Goal: Transaction & Acquisition: Purchase product/service

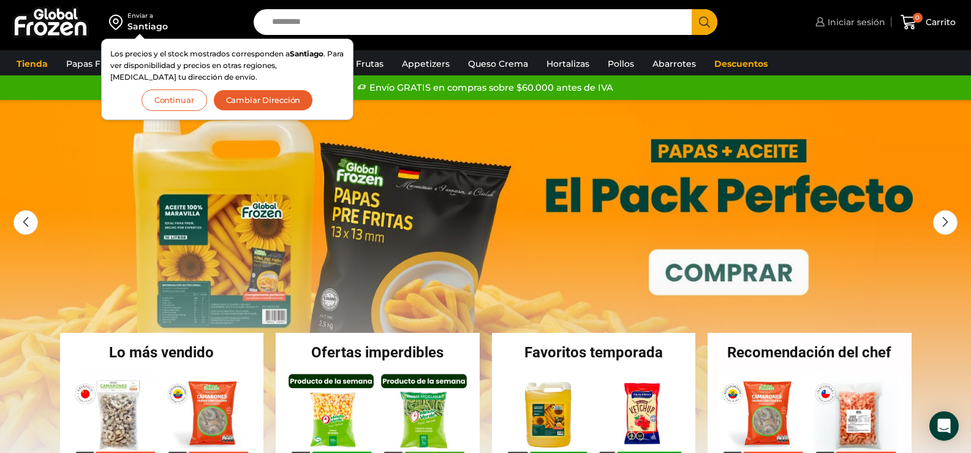
click at [843, 21] on span "Iniciar sesión" at bounding box center [855, 22] width 61 height 12
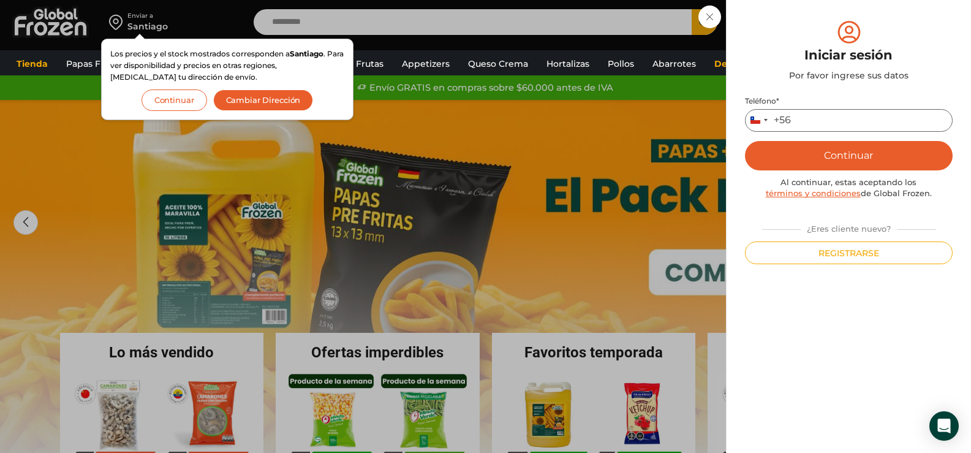
click at [817, 111] on input "Teléfono *" at bounding box center [849, 120] width 208 height 23
type input "*********"
click at [836, 148] on button "Continuar" at bounding box center [849, 155] width 208 height 29
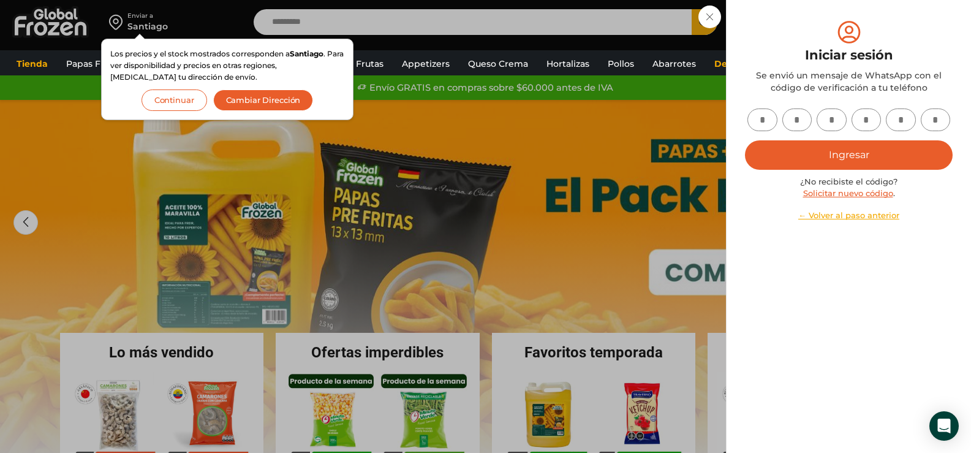
click at [763, 115] on input "text" at bounding box center [762, 119] width 30 height 23
type input "*"
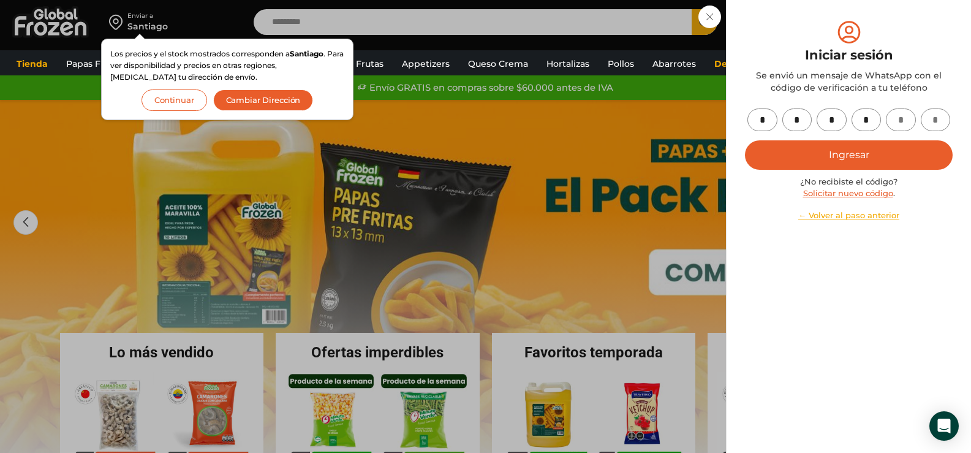
type input "*"
click at [785, 148] on button "Ingresar" at bounding box center [849, 154] width 208 height 29
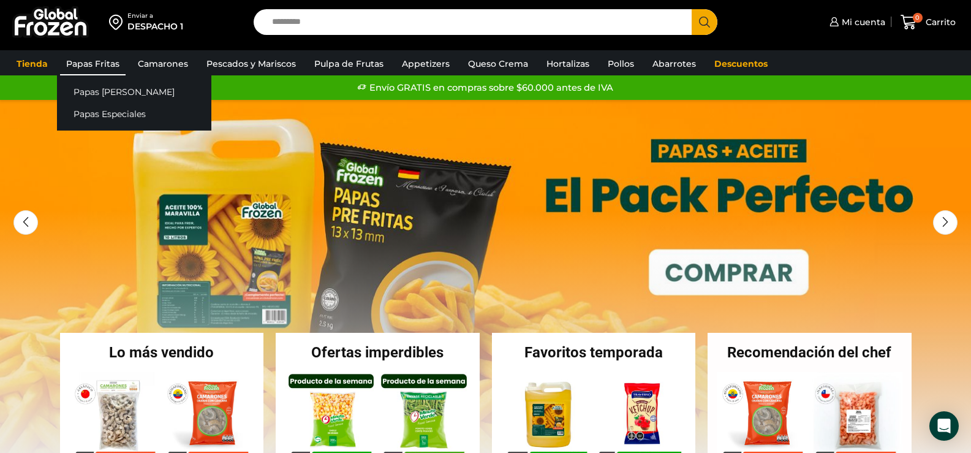
click at [110, 59] on link "Papas Fritas" at bounding box center [93, 63] width 66 height 23
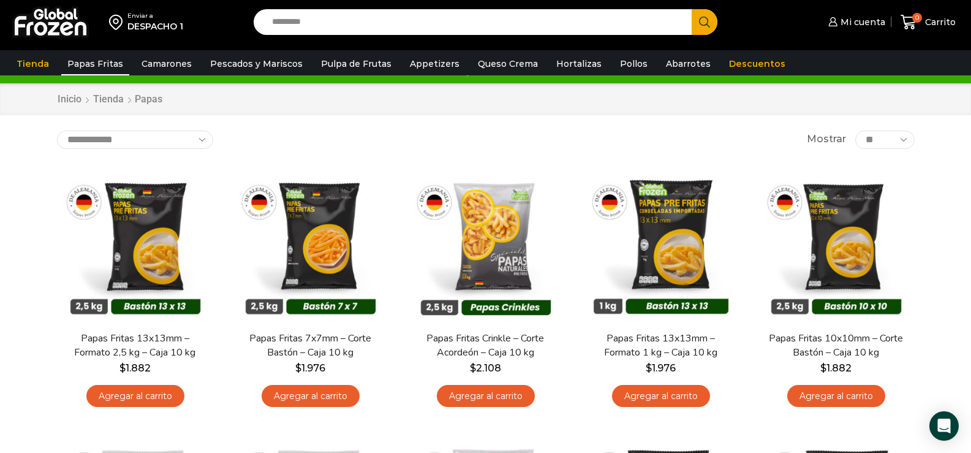
scroll to position [61, 0]
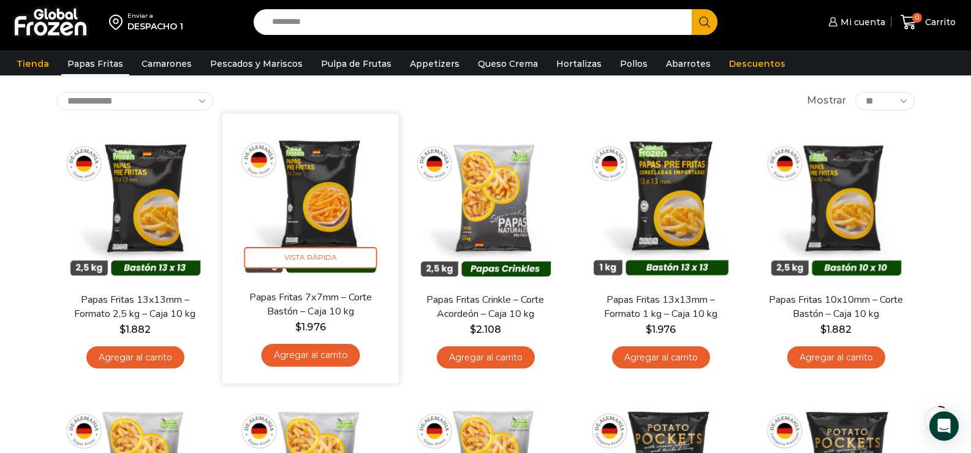
click at [338, 355] on link "Agregar al carrito" at bounding box center [310, 355] width 99 height 23
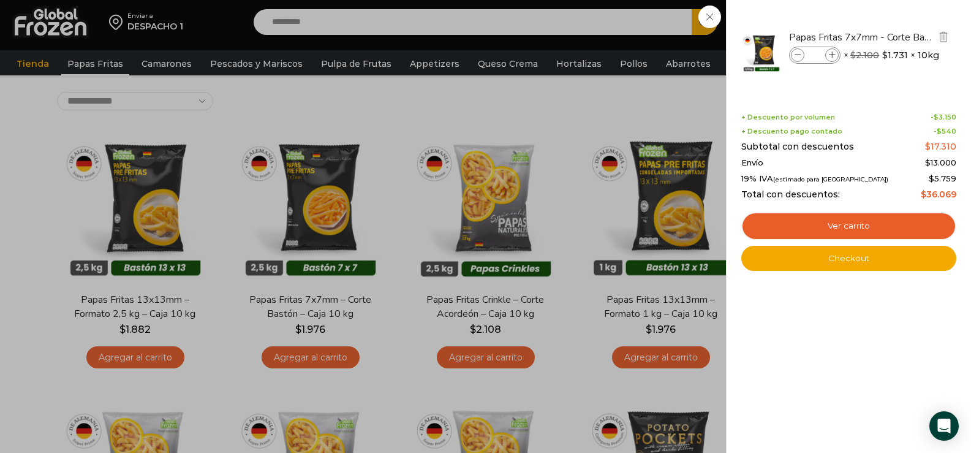
click at [832, 52] on icon at bounding box center [832, 55] width 7 height 7
click at [831, 53] on icon at bounding box center [832, 55] width 7 height 7
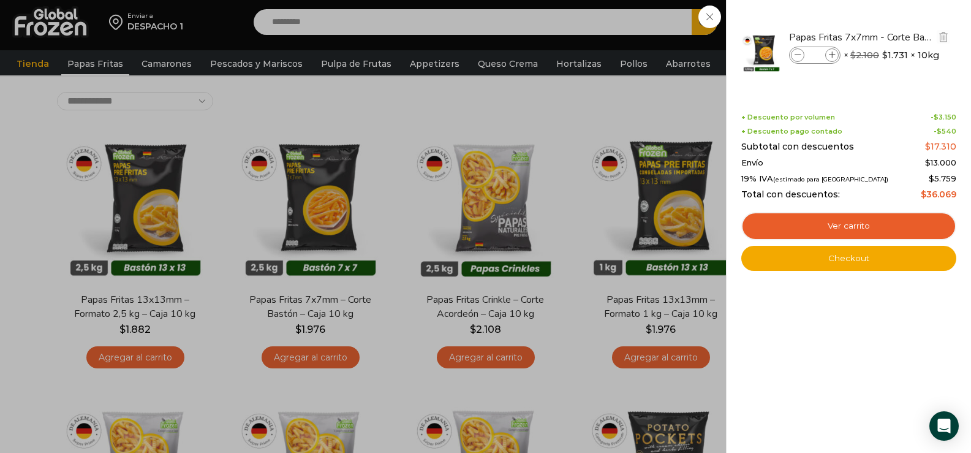
click at [831, 53] on icon at bounding box center [832, 55] width 7 height 7
type input "*"
click at [845, 224] on link "Ver carrito" at bounding box center [848, 226] width 215 height 28
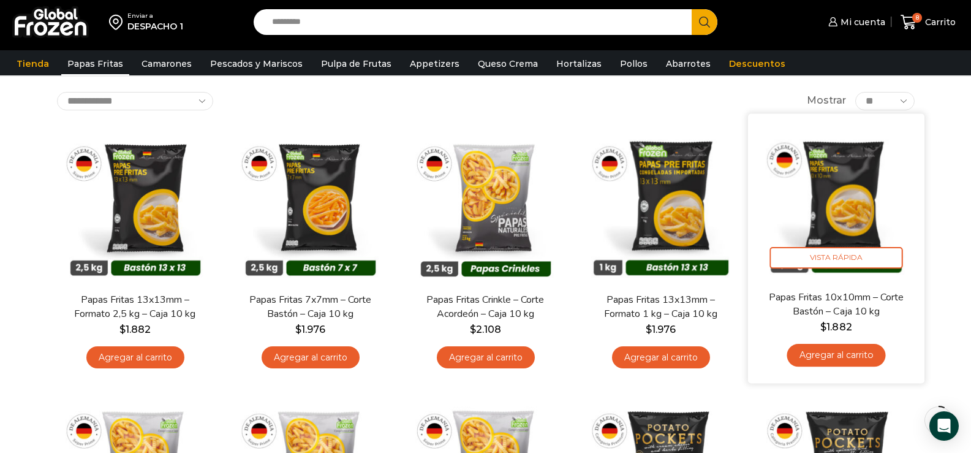
click at [871, 206] on img at bounding box center [836, 202] width 158 height 158
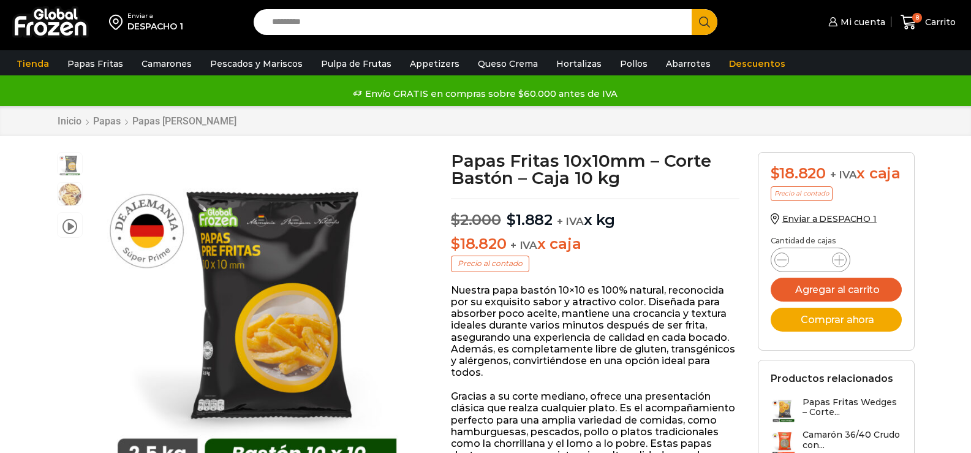
drag, startPoint x: 0, startPoint y: 0, endPoint x: 845, endPoint y: 270, distance: 886.8
click at [844, 270] on div "Papas Fritas 10x10mm - Corte Bastón - Caja 10 kg cantidad *" at bounding box center [811, 260] width 80 height 25
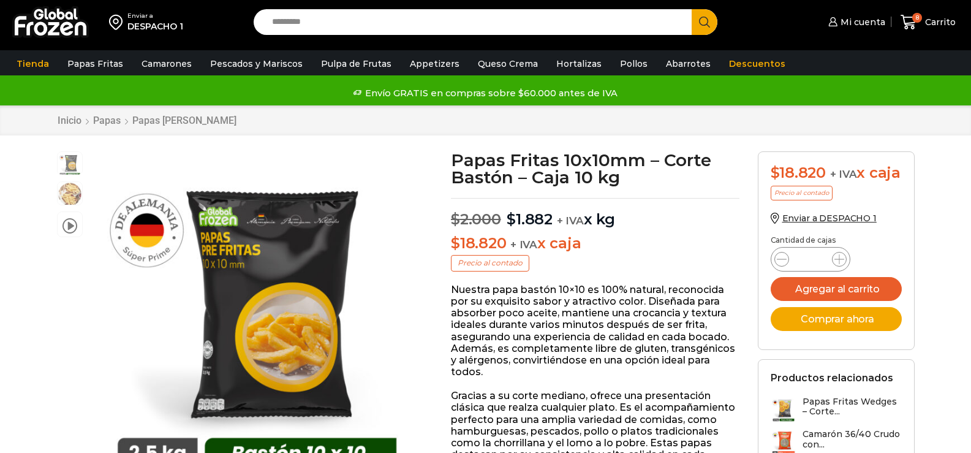
click at [845, 269] on div "Papas Fritas 10x10mm - Corte Bastón - Caja 10 kg cantidad *" at bounding box center [811, 259] width 80 height 25
click at [847, 269] on div "Papas Fritas 10x10mm - Corte Bastón - Caja 10 kg cantidad *" at bounding box center [811, 259] width 80 height 25
click at [848, 269] on div "Papas Fritas 10x10mm - Corte Bastón - Caja 10 kg cantidad *" at bounding box center [811, 259] width 80 height 25
click at [839, 264] on icon at bounding box center [839, 259] width 10 height 10
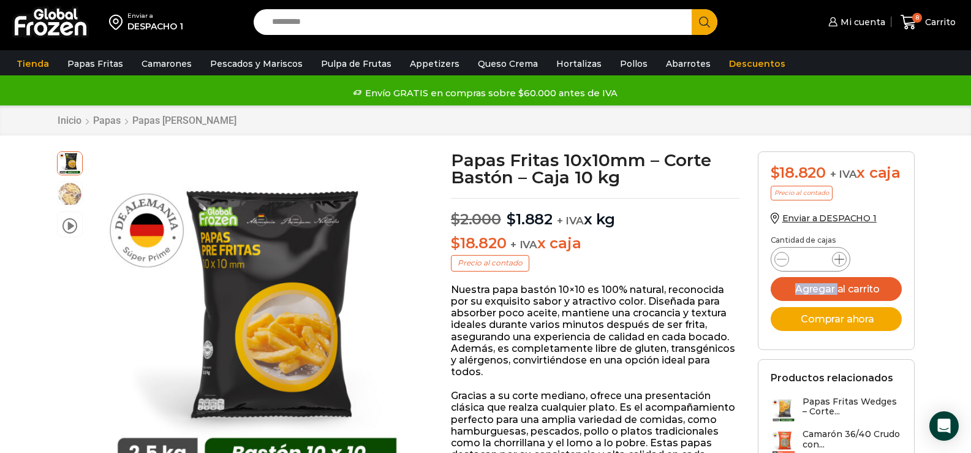
click at [839, 264] on icon at bounding box center [839, 259] width 10 height 10
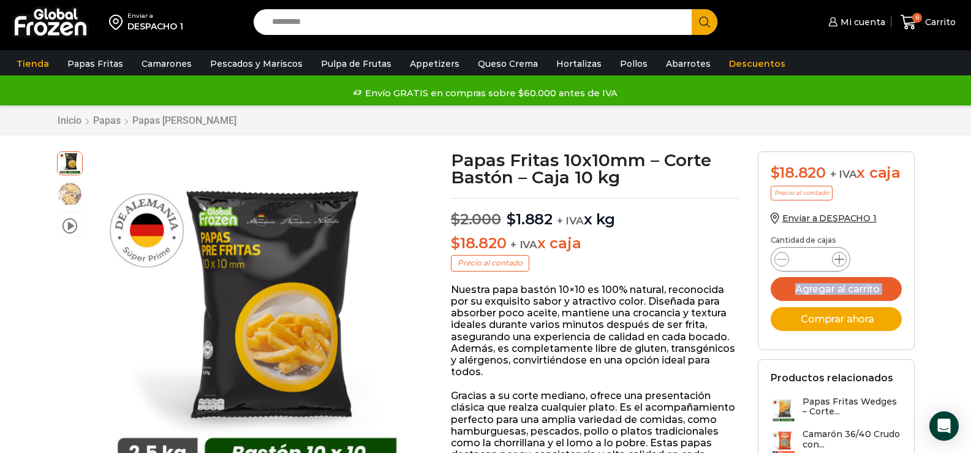
type input "*"
click at [852, 301] on button "Agregar al carrito" at bounding box center [836, 289] width 131 height 24
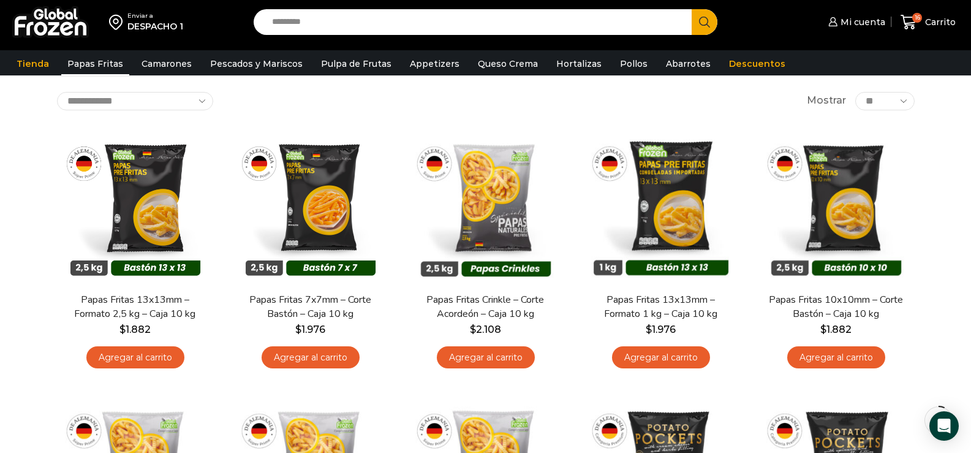
click at [320, 21] on input "Search input" at bounding box center [476, 22] width 420 height 26
type input "*********"
click at [692, 9] on button "Search" at bounding box center [705, 22] width 26 height 26
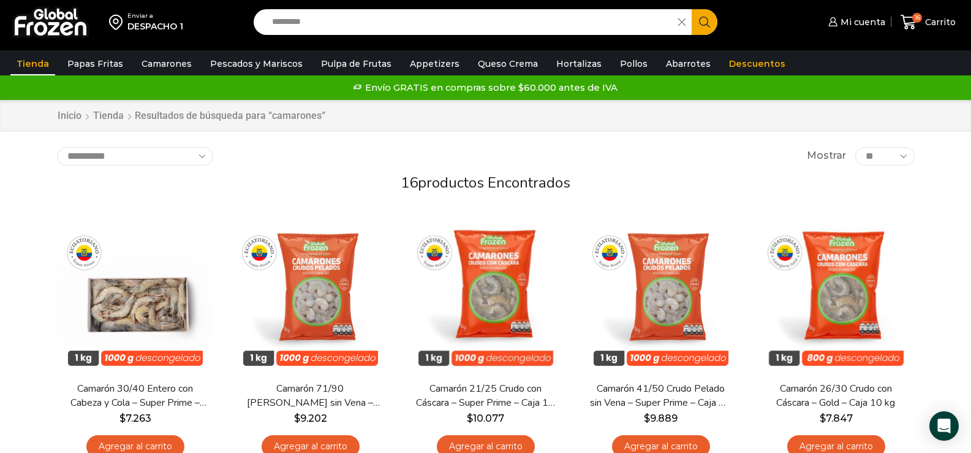
click at [358, 15] on input "*********" at bounding box center [469, 22] width 407 height 26
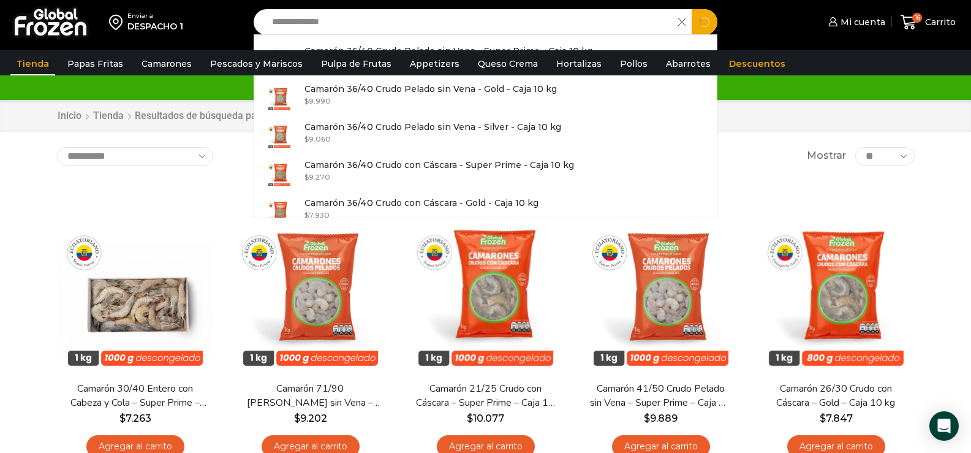
type input "**********"
click at [692, 9] on button "Search" at bounding box center [705, 22] width 26 height 26
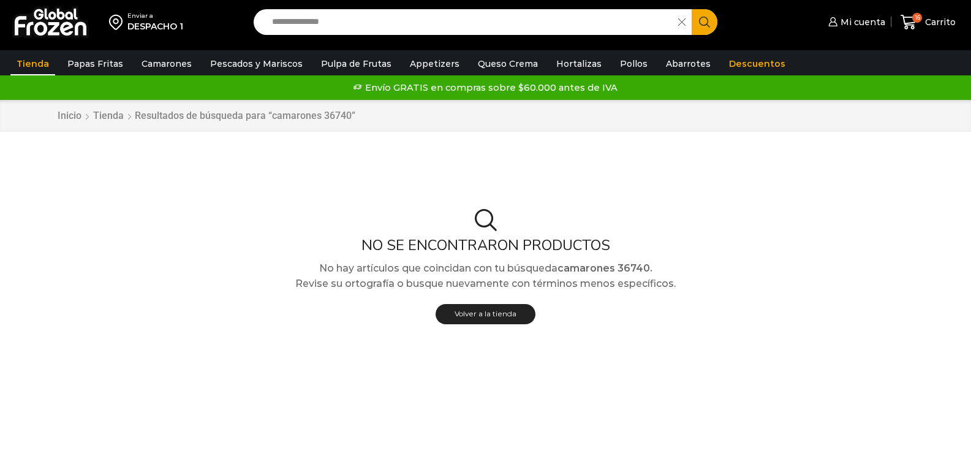
click at [338, 15] on input "**********" at bounding box center [469, 22] width 407 height 26
type input "**********"
click at [692, 9] on button "Search" at bounding box center [705, 22] width 26 height 26
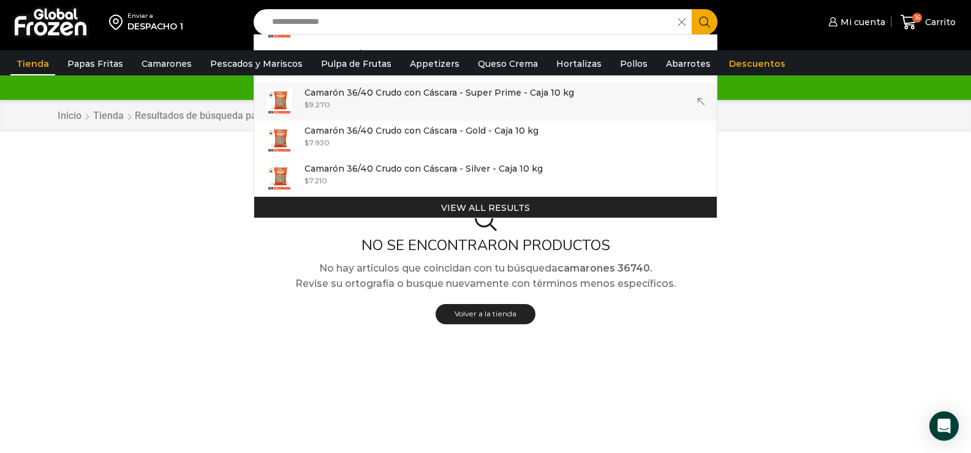
scroll to position [74, 0]
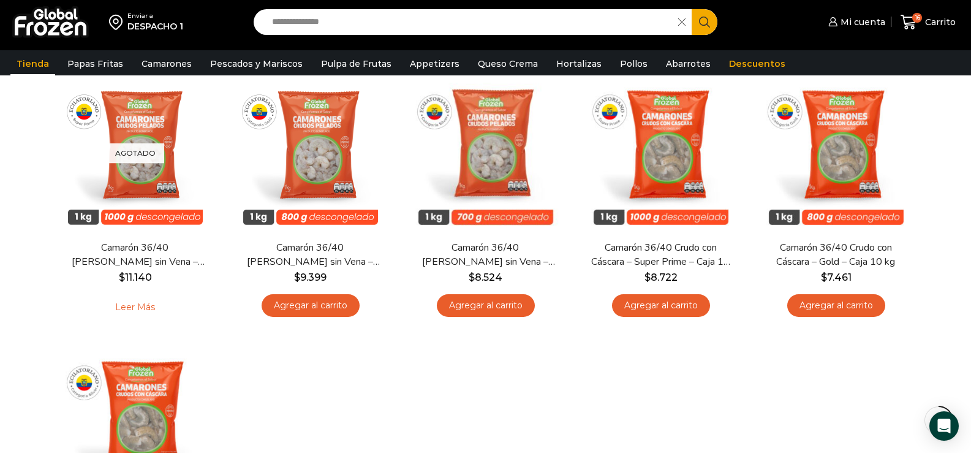
scroll to position [126, 0]
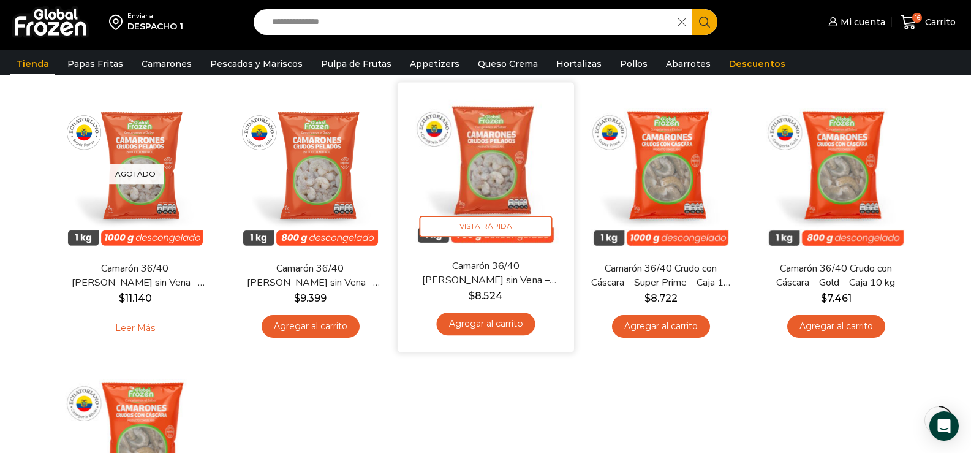
click at [475, 326] on link "Agregar al carrito" at bounding box center [485, 323] width 99 height 23
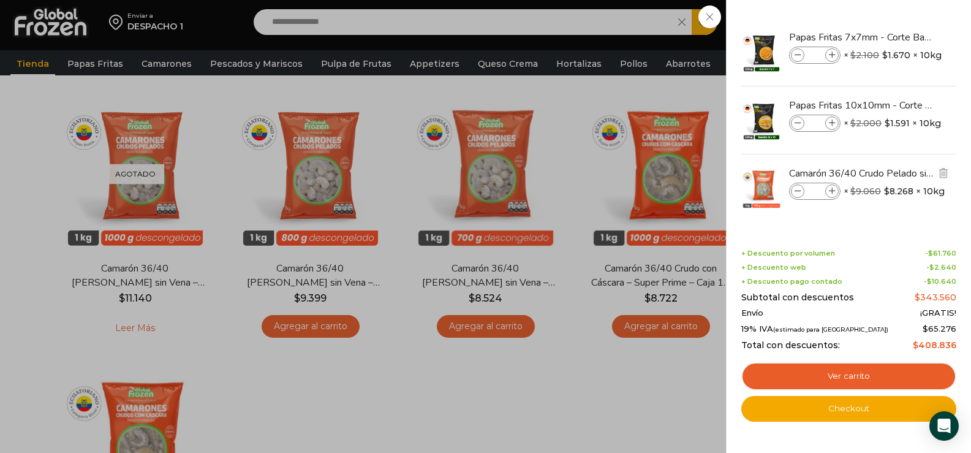
click at [833, 192] on icon at bounding box center [832, 191] width 7 height 7
type input "*"
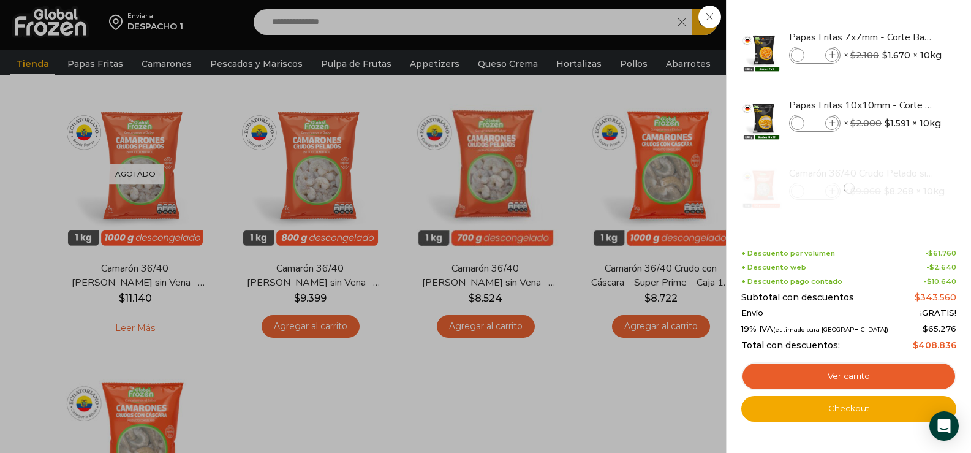
click at [898, 17] on div "17 Carrito 17 17 Shopping Cart *" at bounding box center [928, 22] width 61 height 29
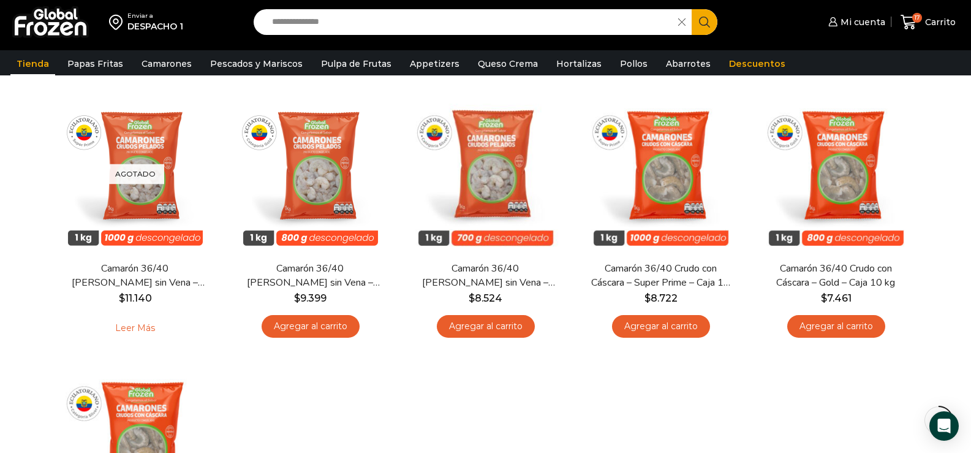
click at [308, 17] on input "**********" at bounding box center [469, 22] width 407 height 26
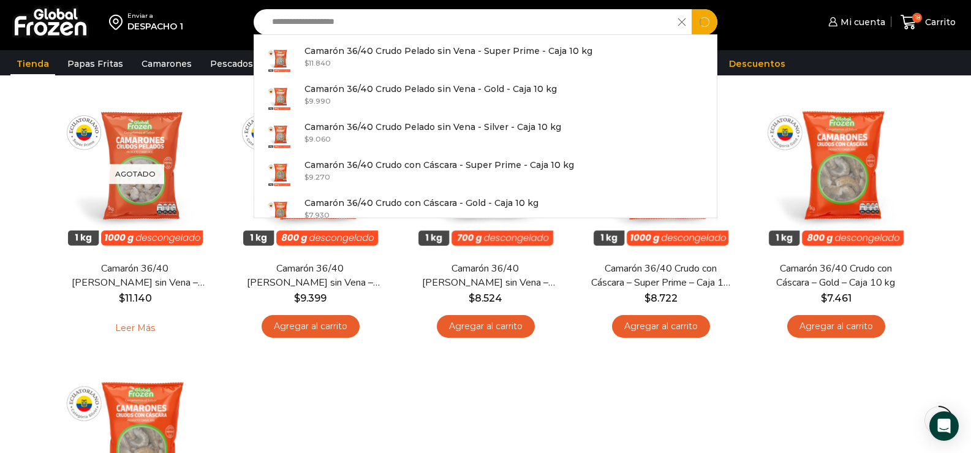
click at [399, 25] on input "**********" at bounding box center [469, 22] width 407 height 26
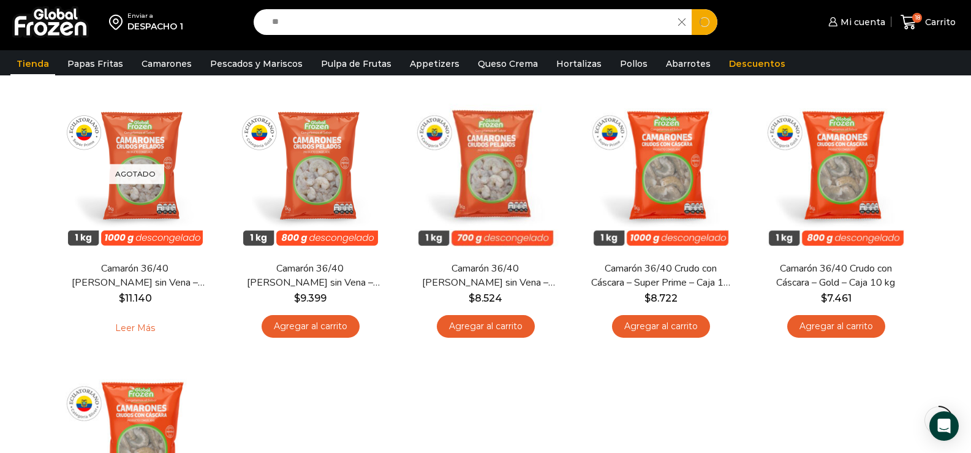
type input "*"
type input "*****"
click at [692, 9] on button "Search" at bounding box center [705, 22] width 26 height 26
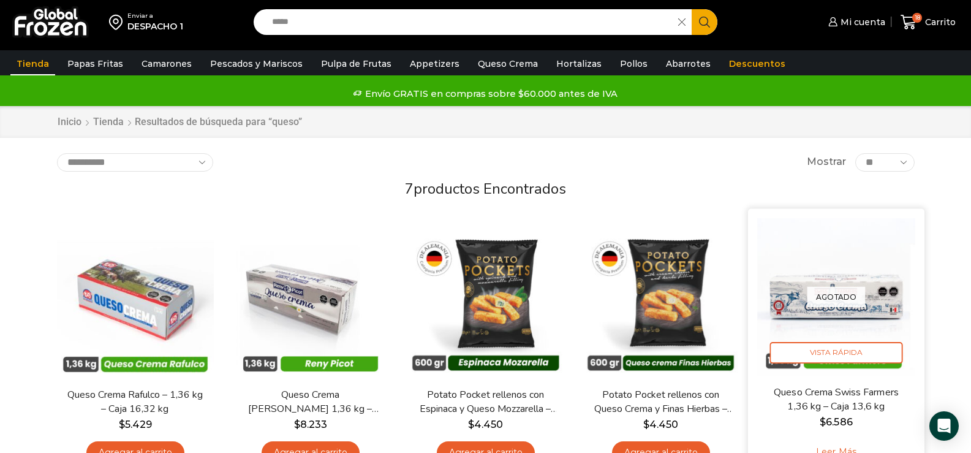
scroll to position [61, 0]
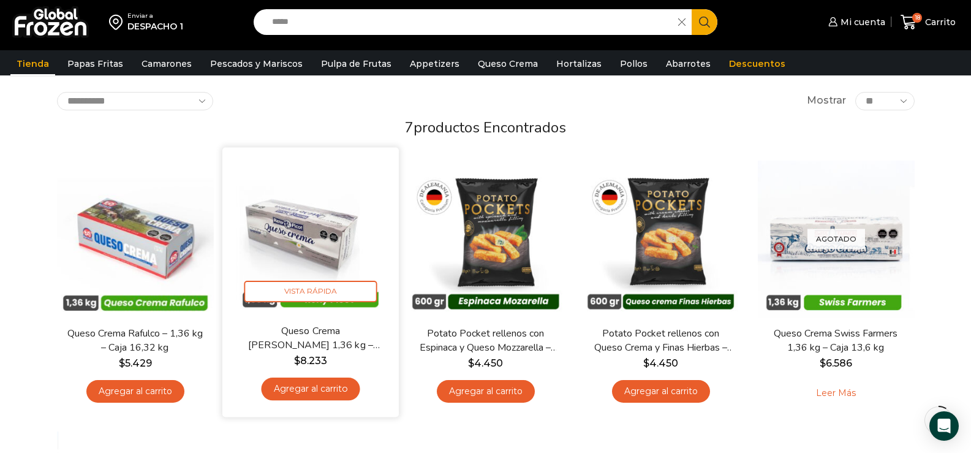
click at [323, 387] on link "Agregar al carrito" at bounding box center [310, 388] width 99 height 23
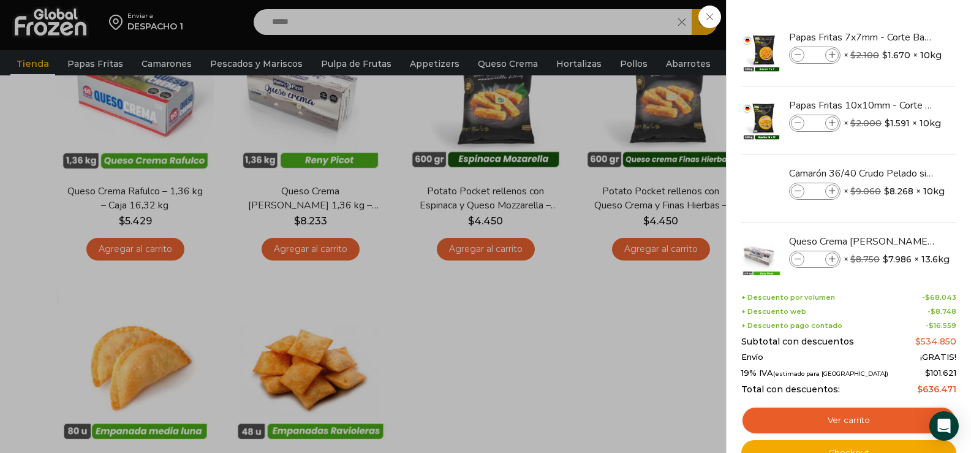
scroll to position [0, 0]
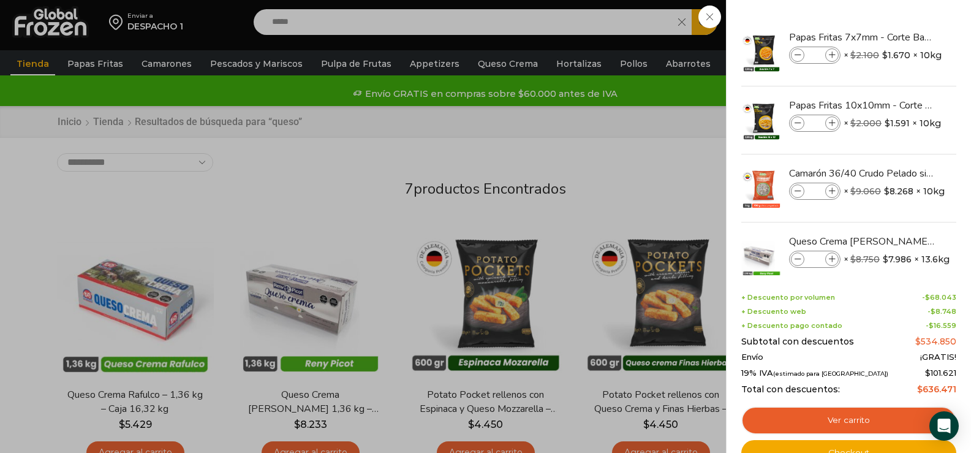
click at [898, 37] on div "19 Carrito 19 19 Shopping Cart *" at bounding box center [928, 22] width 61 height 29
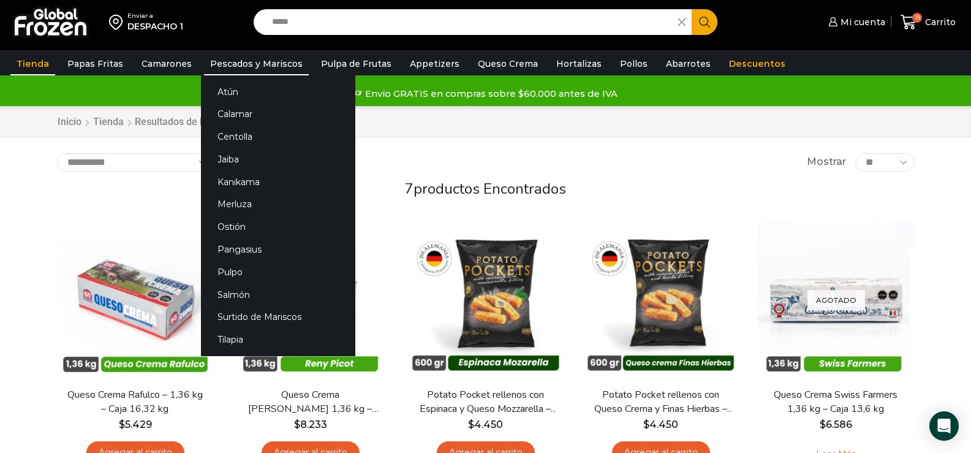
click at [230, 58] on link "Pescados y Mariscos" at bounding box center [256, 63] width 105 height 23
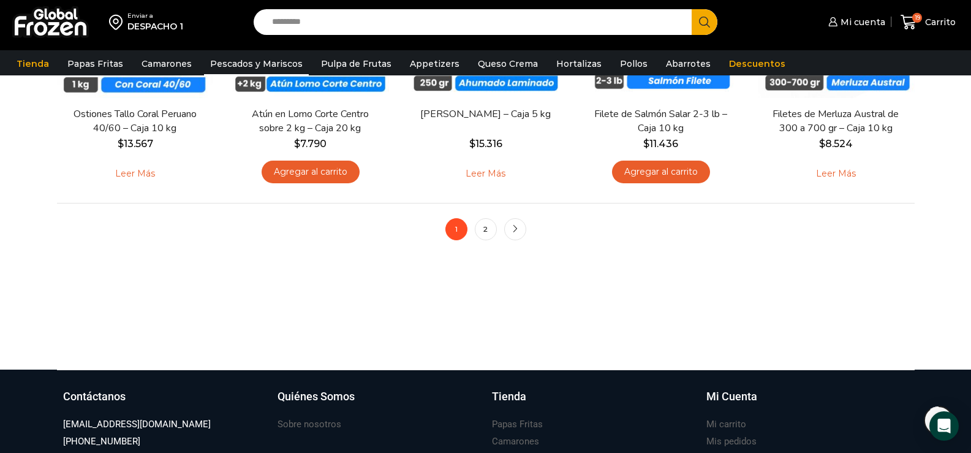
scroll to position [1103, 0]
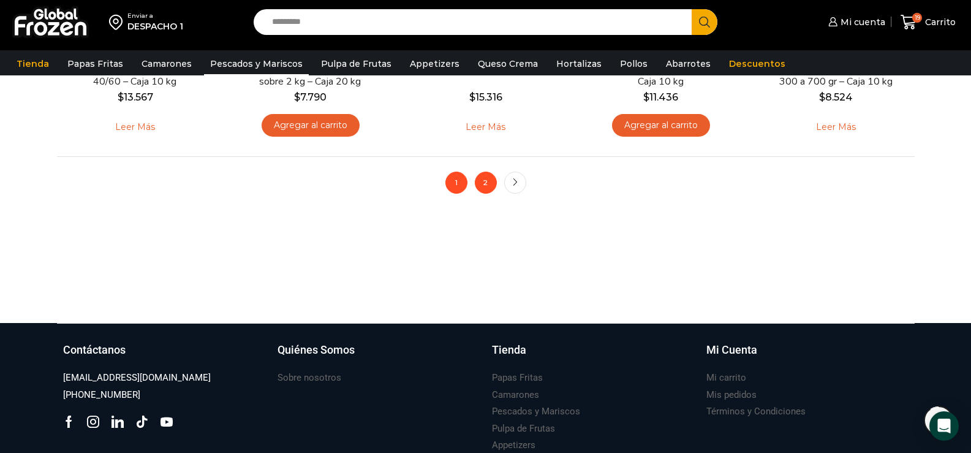
click at [482, 184] on link "2" at bounding box center [486, 183] width 22 height 22
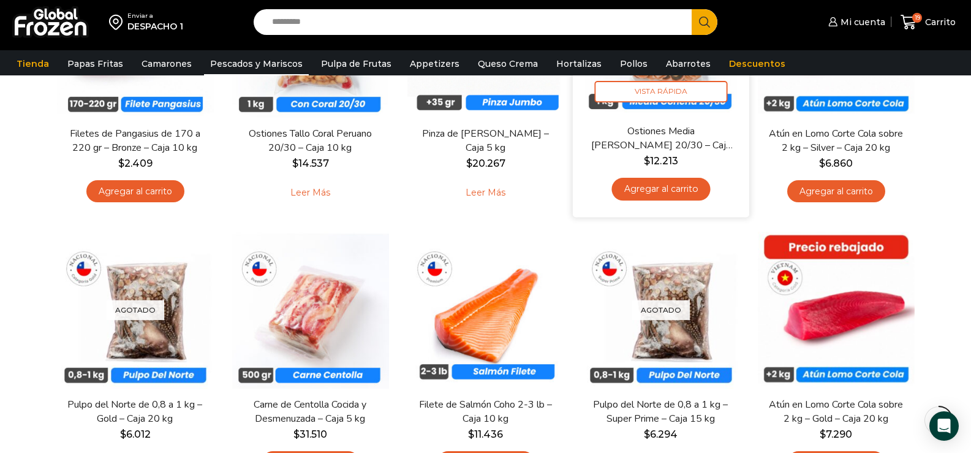
scroll to position [306, 0]
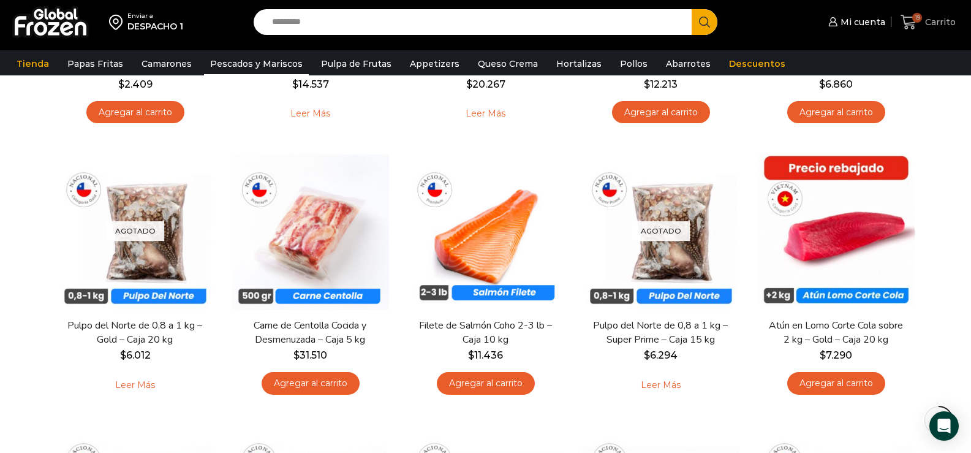
click at [936, 26] on span "Carrito" at bounding box center [939, 22] width 34 height 12
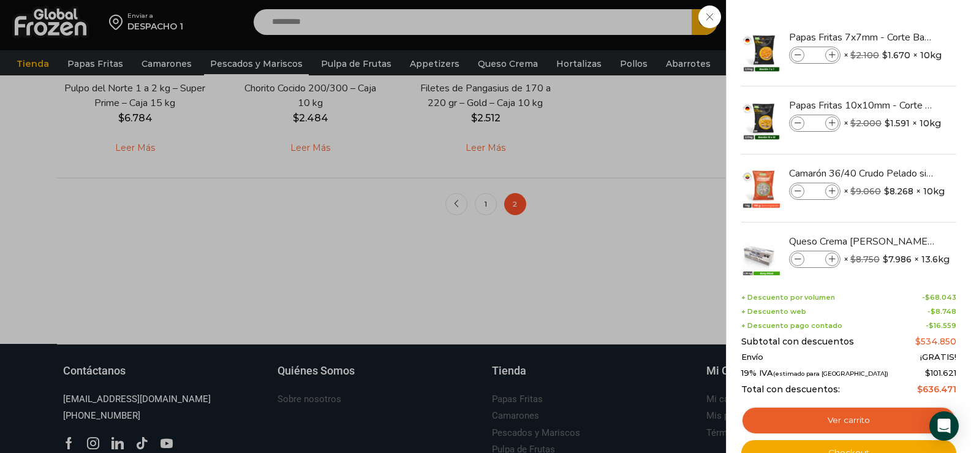
scroll to position [1125, 0]
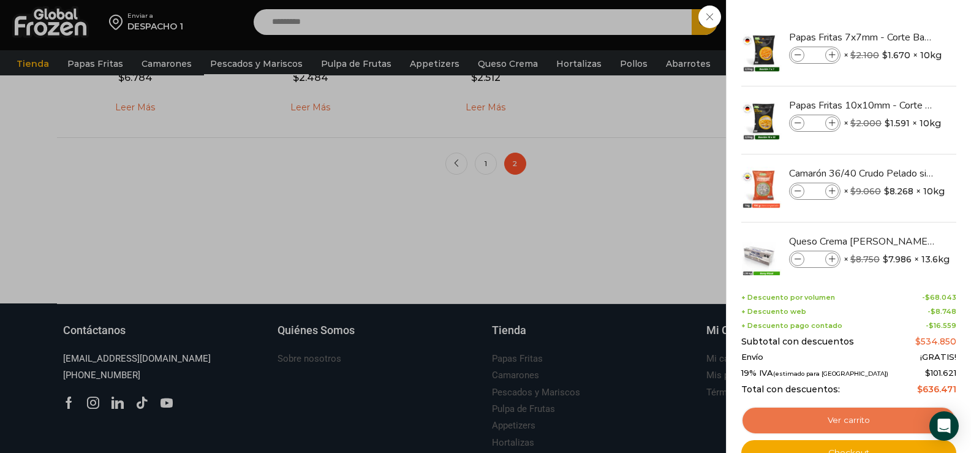
click at [874, 424] on link "Ver carrito" at bounding box center [848, 420] width 215 height 28
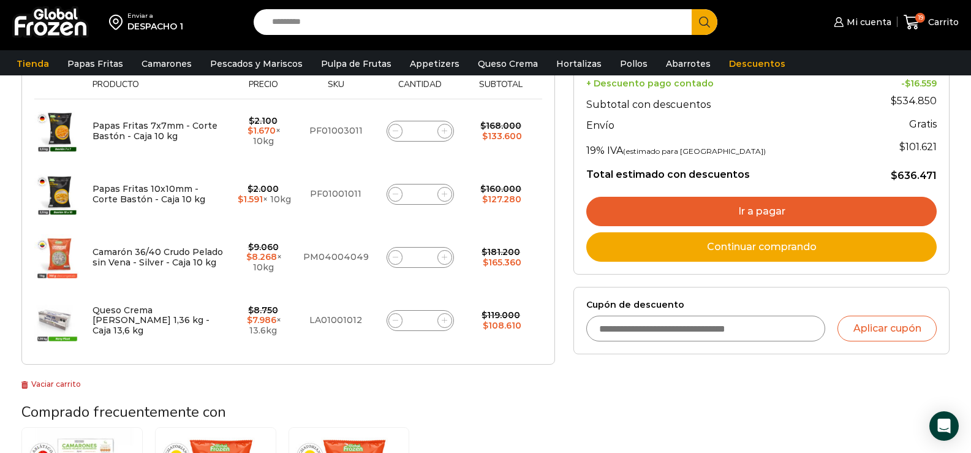
scroll to position [245, 0]
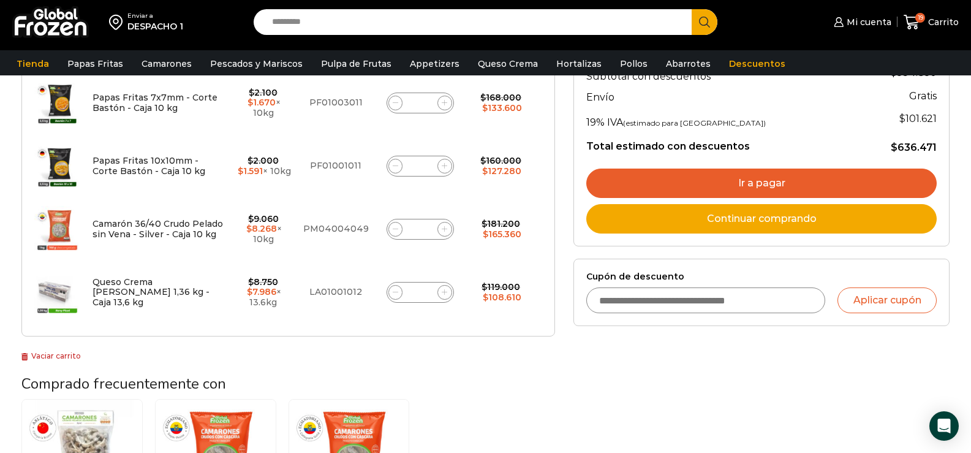
click at [728, 303] on input "Cupón de descuento" at bounding box center [705, 300] width 239 height 26
type input "******"
click at [892, 294] on button "Aplicar cupón" at bounding box center [886, 300] width 99 height 26
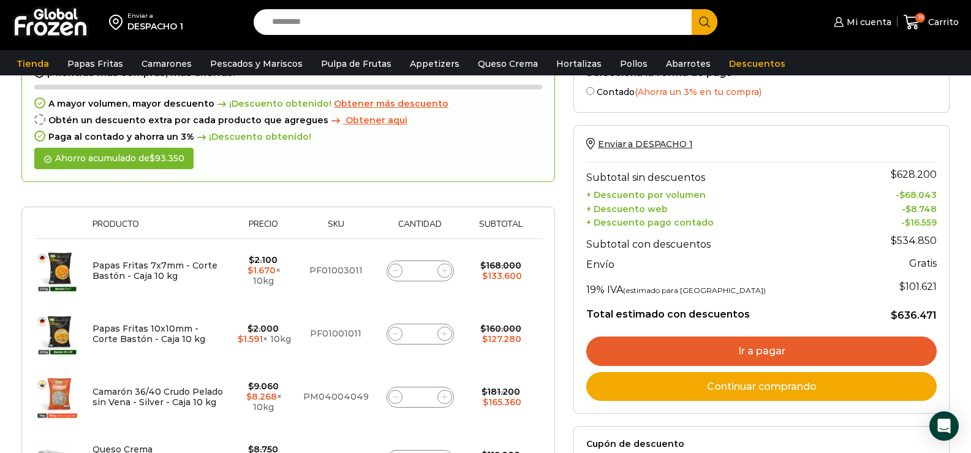
scroll to position [184, 0]
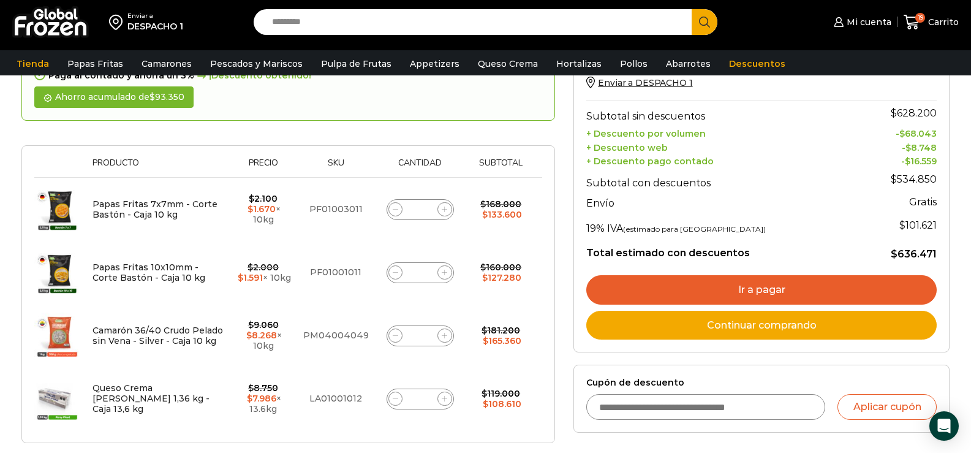
click at [813, 289] on link "Ir a pagar" at bounding box center [761, 289] width 350 height 29
click at [749, 281] on link "Ir a pagar" at bounding box center [761, 289] width 350 height 29
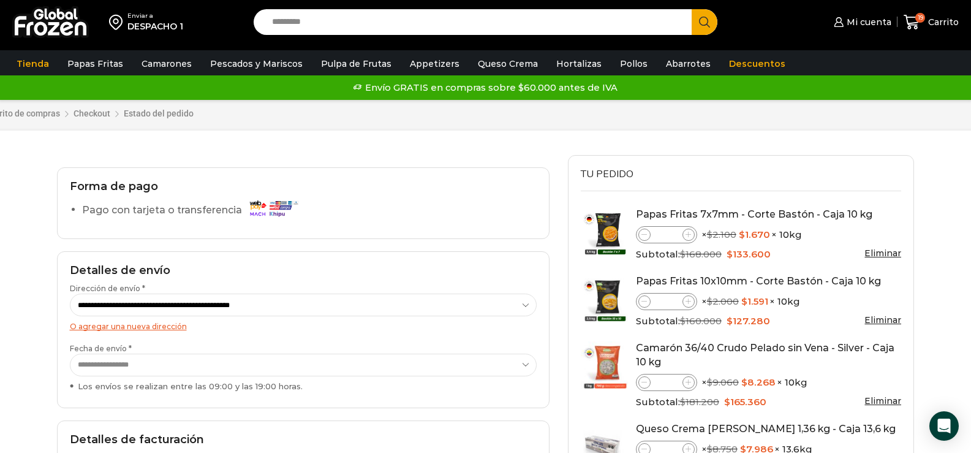
click at [278, 213] on img at bounding box center [273, 207] width 55 height 21
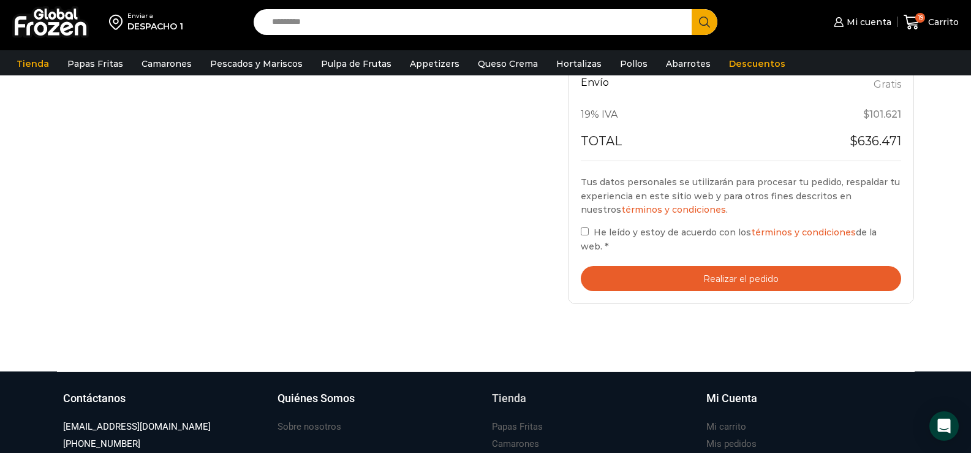
scroll to position [551, 0]
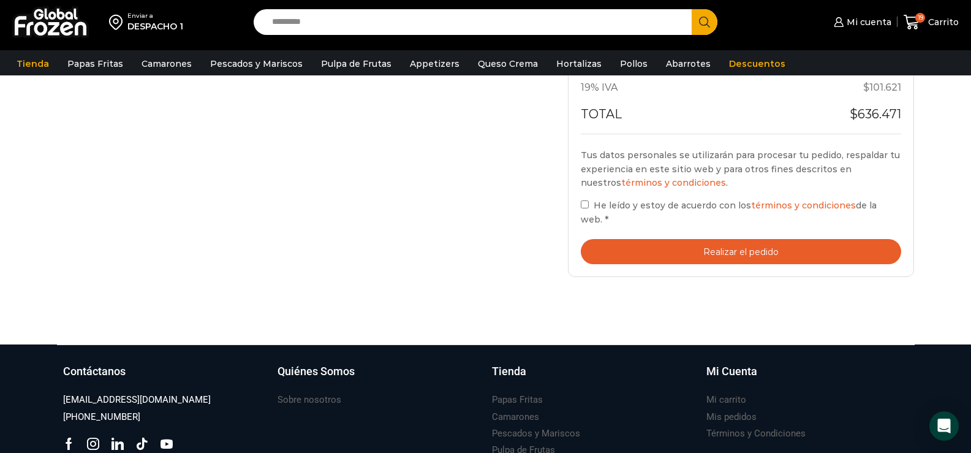
click at [711, 239] on button "Realizar el pedido" at bounding box center [741, 251] width 321 height 25
